Goal: Find specific page/section: Find specific page/section

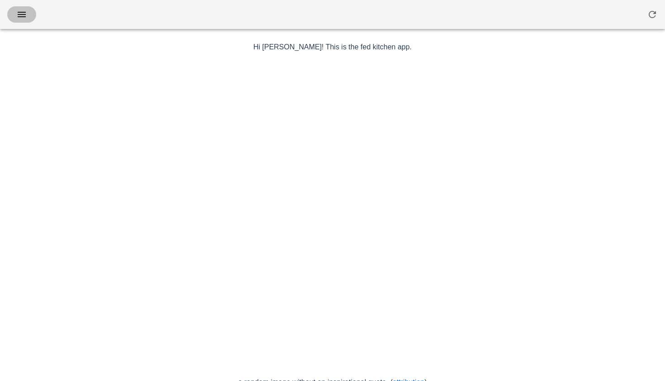
click at [18, 15] on icon "button" at bounding box center [21, 14] width 11 height 11
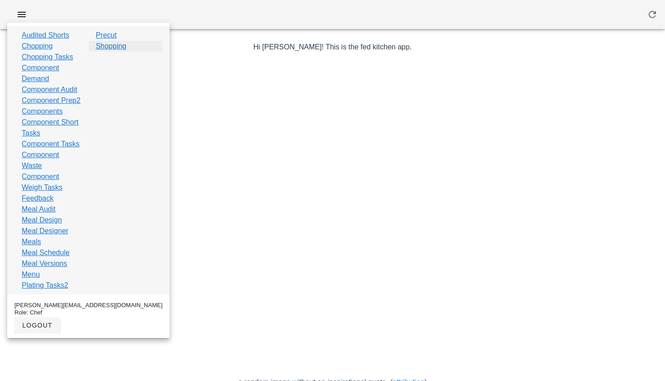
click at [110, 43] on link "Shopping" at bounding box center [111, 46] width 31 height 11
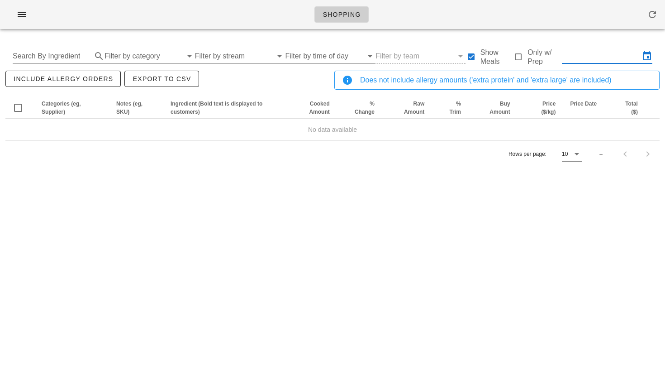
click at [608, 54] on input "text" at bounding box center [601, 56] width 78 height 14
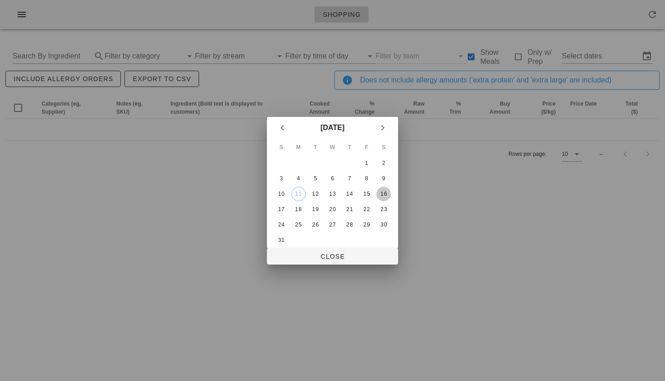
click at [381, 197] on button "16" at bounding box center [384, 193] width 14 height 14
click at [352, 195] on div "14" at bounding box center [350, 194] width 14 height 6
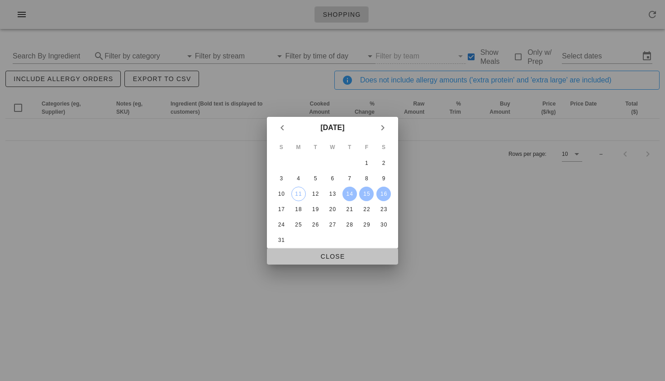
click at [347, 258] on span "Close" at bounding box center [332, 256] width 117 height 7
type input "Thu Aug 14 - Sat Aug 16"
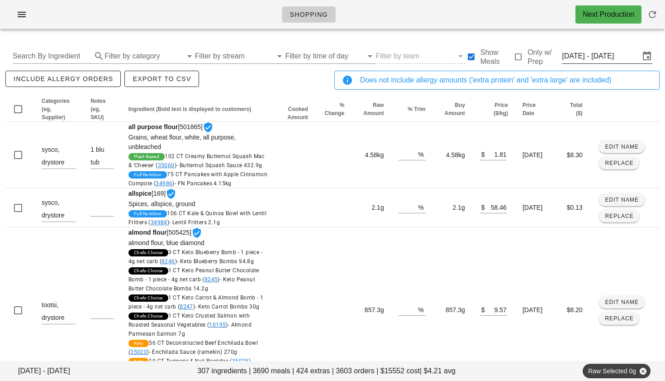
click at [605, 57] on input "Thu Aug 14 - Sat Aug 16" at bounding box center [601, 56] width 78 height 14
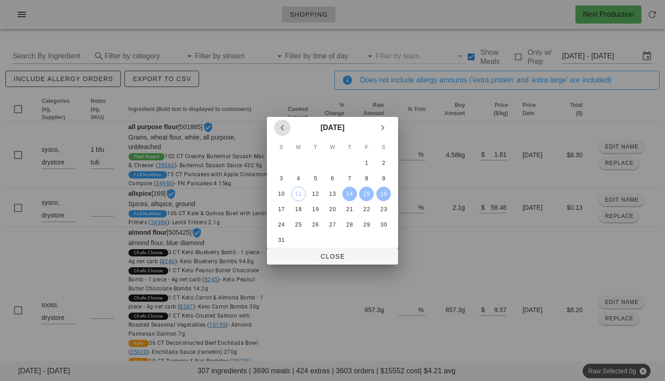
click at [274, 119] on button "Previous month" at bounding box center [282, 127] width 16 height 16
drag, startPoint x: 644, startPoint y: 121, endPoint x: 545, endPoint y: 177, distance: 114.3
click at [546, 177] on div at bounding box center [332, 190] width 665 height 381
click at [383, 130] on icon "Next month" at bounding box center [382, 127] width 11 height 11
click at [380, 207] on div "23" at bounding box center [384, 209] width 14 height 6
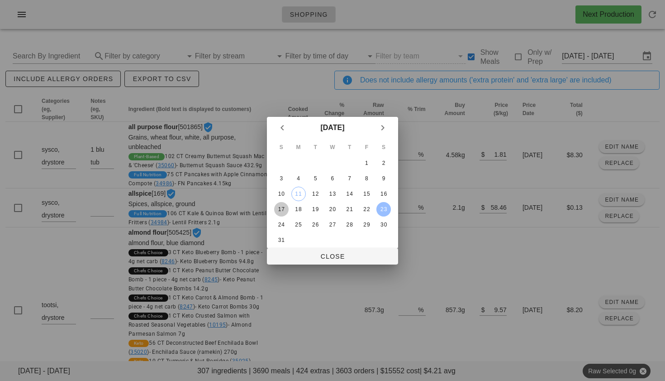
click at [282, 209] on div "17" at bounding box center [281, 209] width 14 height 6
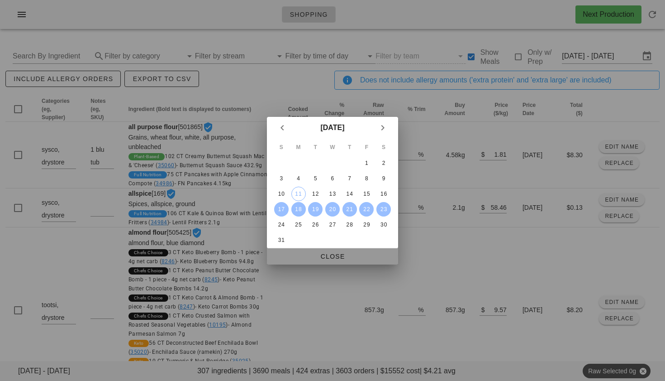
click at [316, 253] on span "Close" at bounding box center [332, 256] width 117 height 7
type input "Sun Aug 17 - Sat Aug 23"
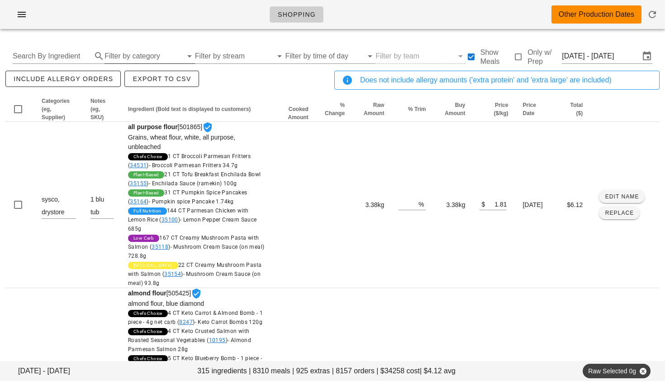
click at [132, 60] on input "Filter by category" at bounding box center [144, 56] width 78 height 14
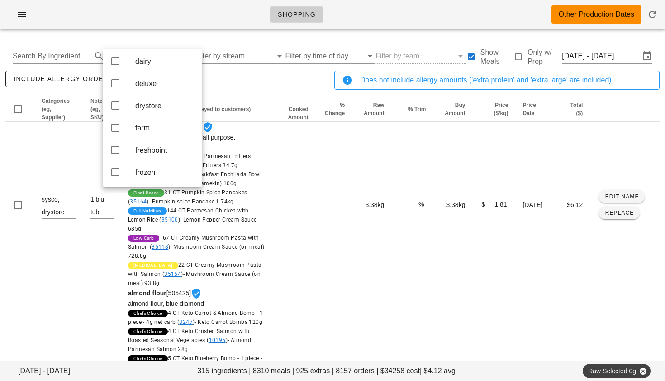
scroll to position [72, 0]
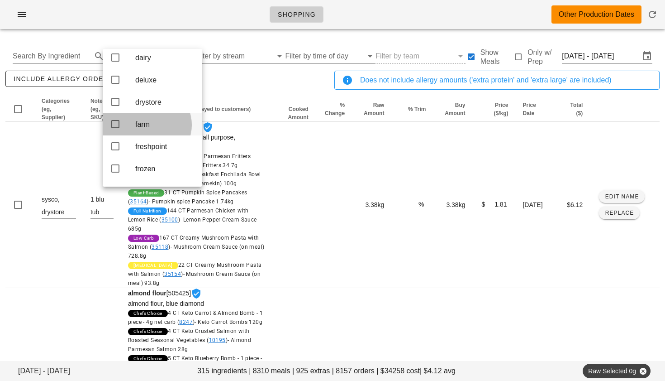
click at [110, 129] on icon at bounding box center [115, 124] width 11 height 11
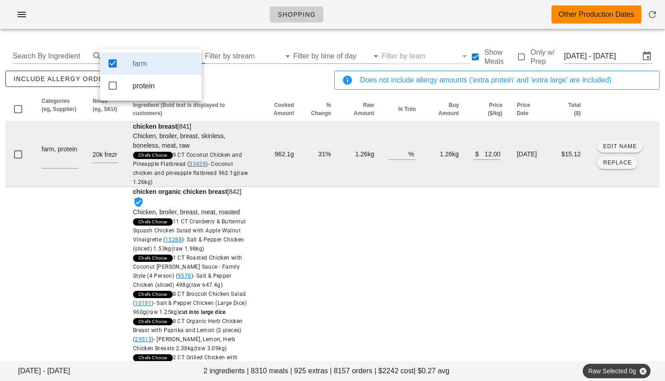
scroll to position [0, 0]
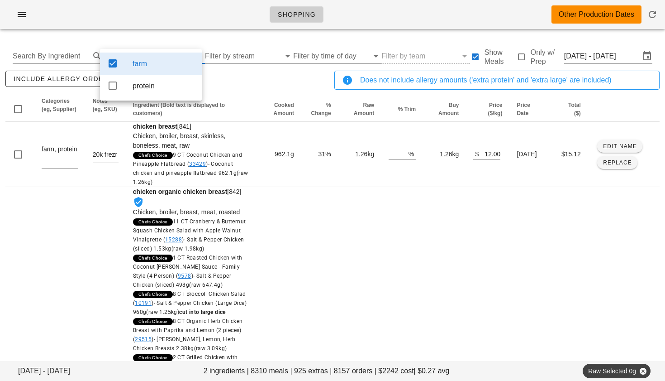
click at [252, 79] on div "include allergy orders Export to CSV" at bounding box center [168, 84] width 329 height 30
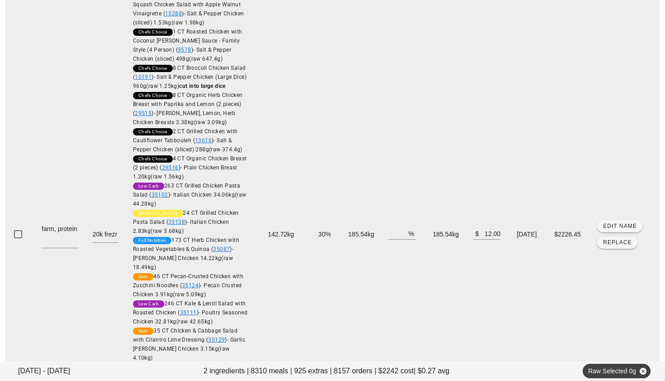
scroll to position [226, 0]
